Goal: Information Seeking & Learning: Learn about a topic

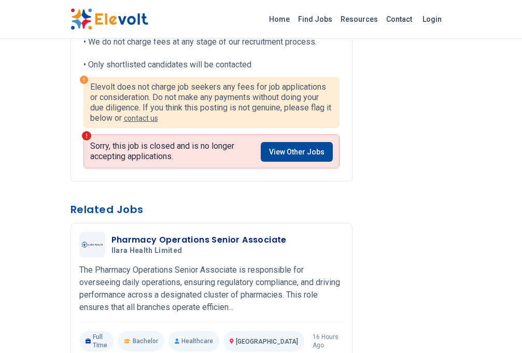
scroll to position [1192, 0]
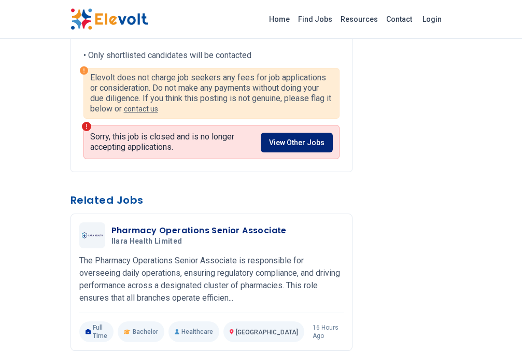
click at [306, 143] on link "View Other Jobs" at bounding box center [297, 143] width 72 height 20
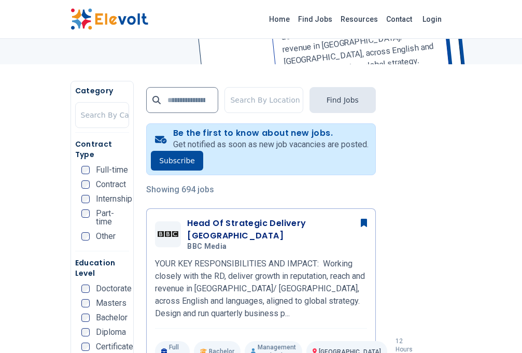
scroll to position [259, 0]
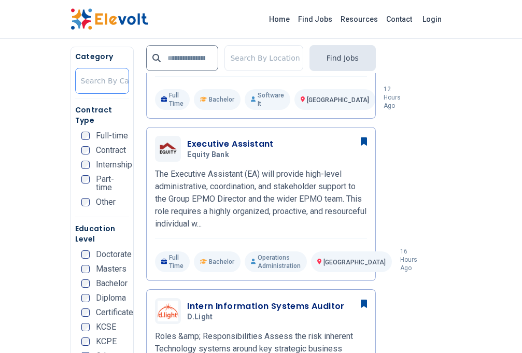
scroll to position [518, 0]
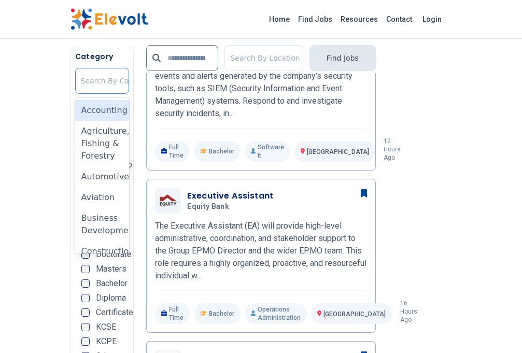
click at [107, 75] on div at bounding box center [117, 80] width 72 height 21
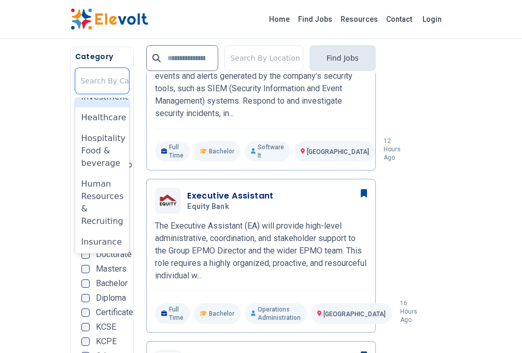
scroll to position [466, 0]
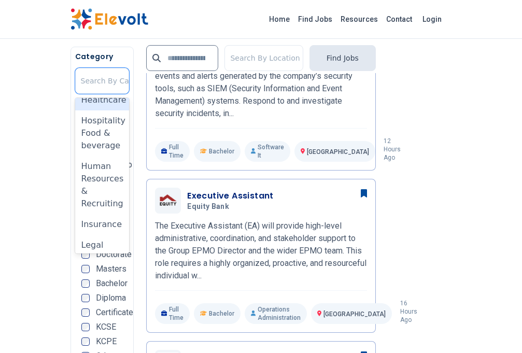
click at [101, 110] on div "Healthcare" at bounding box center [102, 100] width 54 height 21
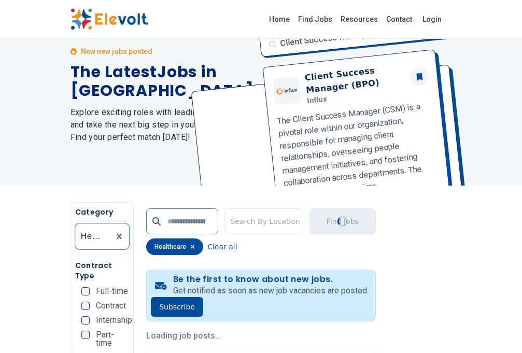
scroll to position [104, 0]
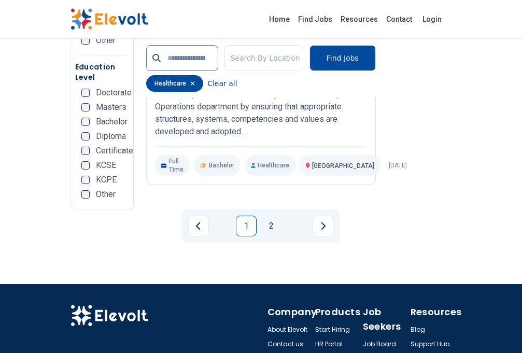
scroll to position [2797, 0]
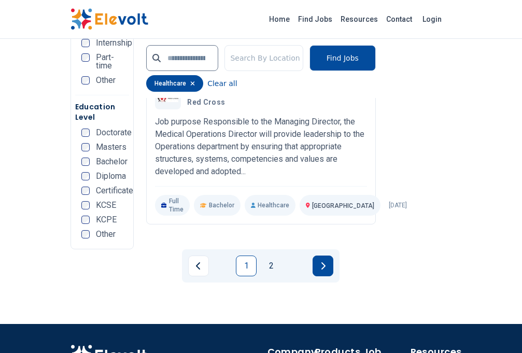
click at [327, 276] on button "Next page" at bounding box center [322, 265] width 21 height 21
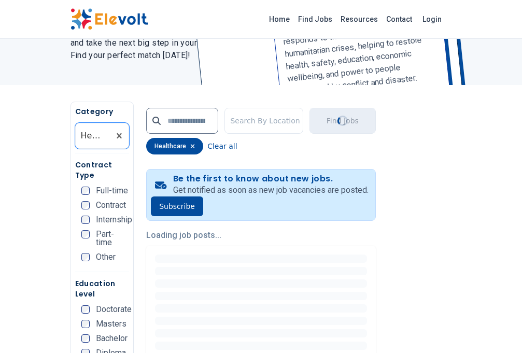
scroll to position [155, 0]
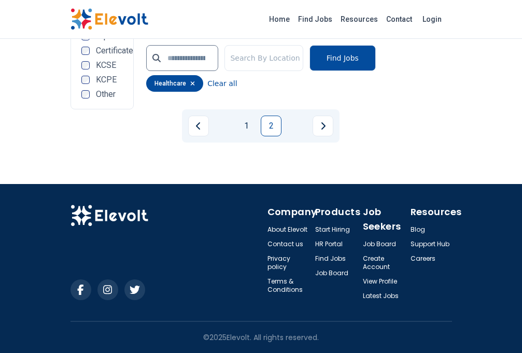
scroll to position [2642, 0]
